Goal: Find contact information: Find contact information

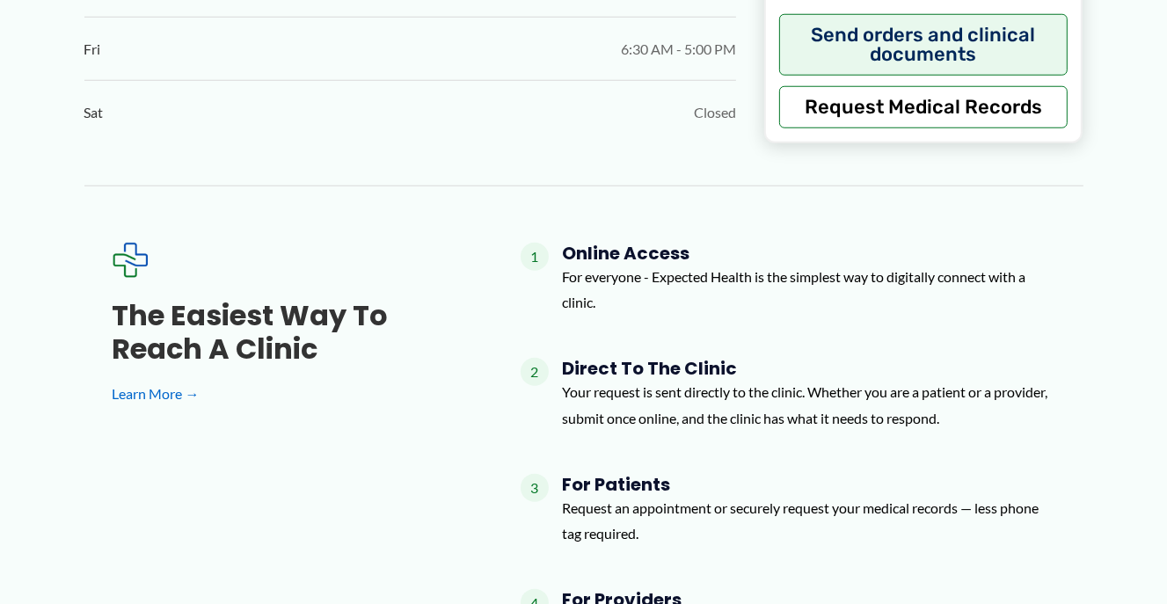
scroll to position [1367, 0]
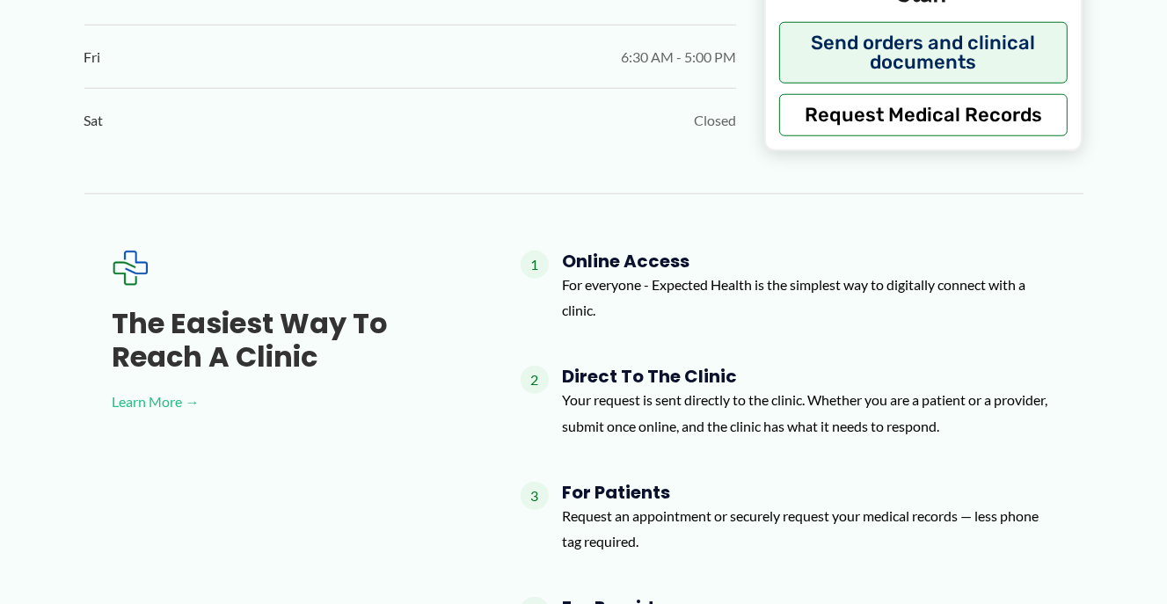
click at [141, 399] on link "Learn More →" at bounding box center [289, 402] width 352 height 26
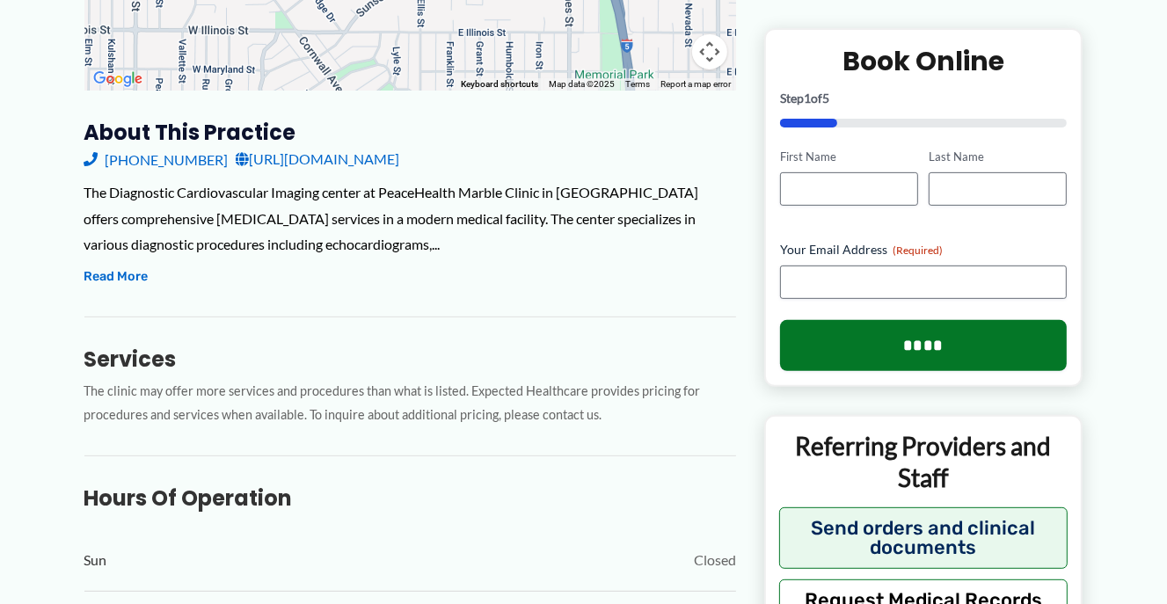
scroll to position [531, 0]
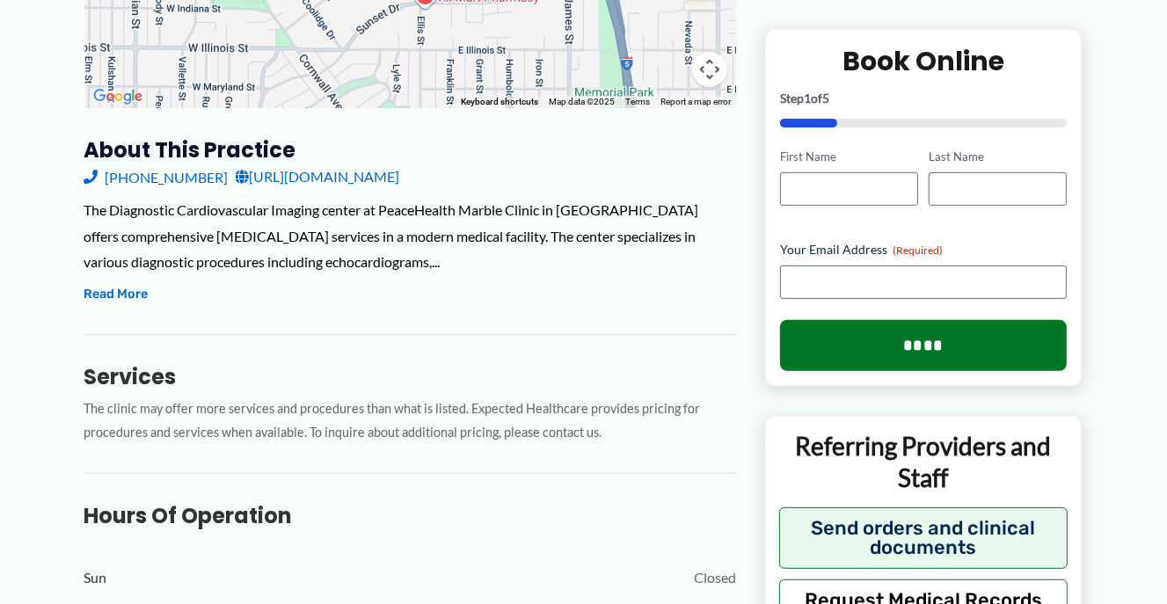
click at [350, 175] on link "https://www.peacehealth.org/locations/bellingham/diagnostic-cardiovascular-imag…" at bounding box center [318, 177] width 164 height 26
